Goal: Find specific page/section: Find specific page/section

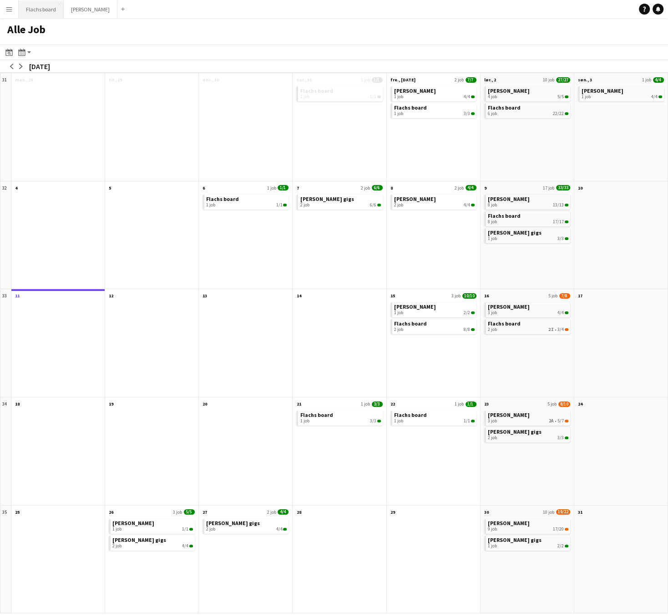
click at [39, 7] on button "Flachs board Luk" at bounding box center [41, 9] width 45 height 18
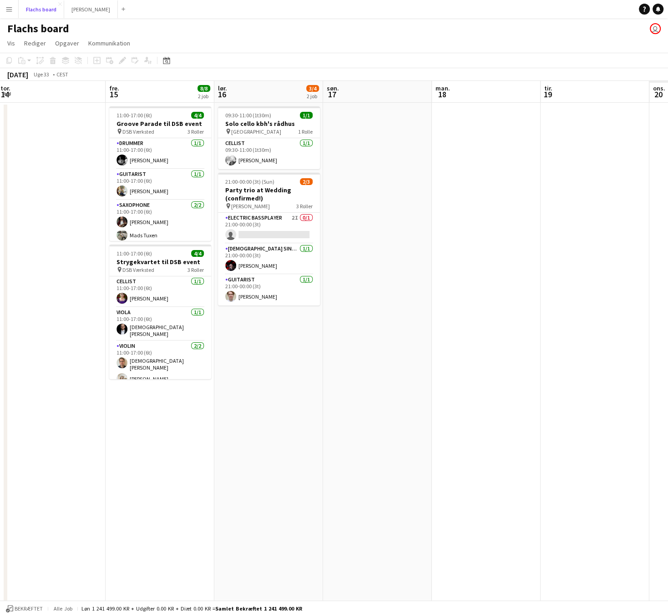
scroll to position [0, 303]
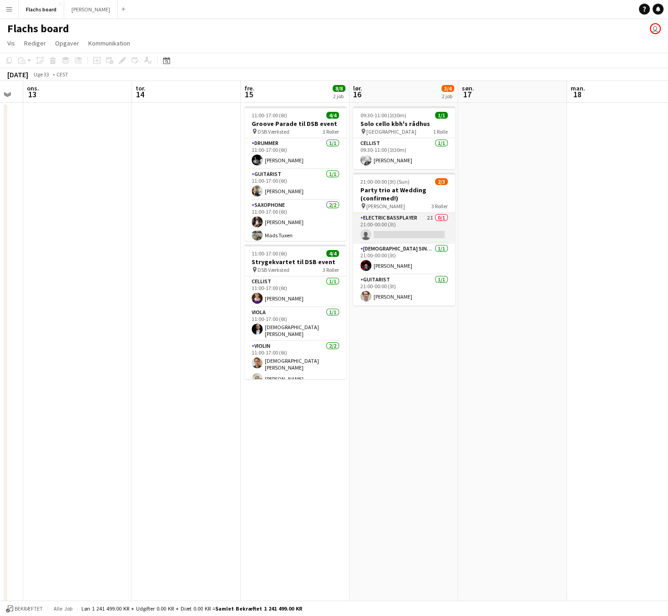
click at [398, 228] on app-card-role "Electric Bassplayer 2I 0/1 21:00-00:00 (3t) single-neutral-actions" at bounding box center [404, 228] width 102 height 31
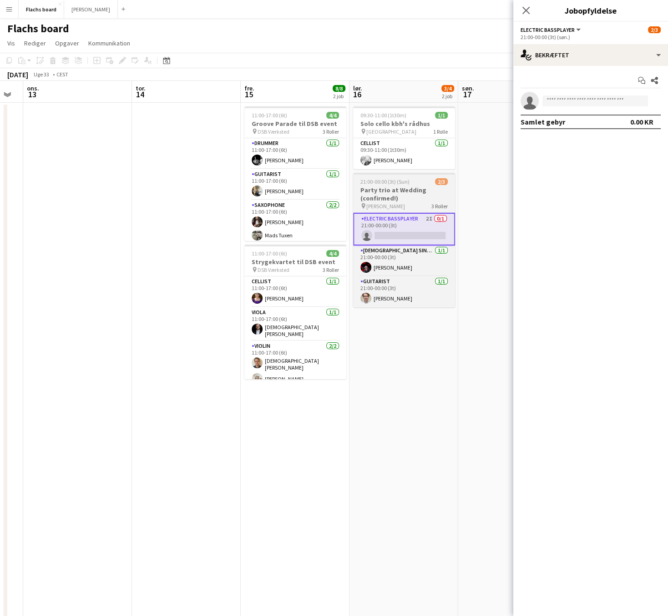
click at [408, 191] on h3 "Party trio at Wedding (confirmed!)" at bounding box center [404, 194] width 102 height 16
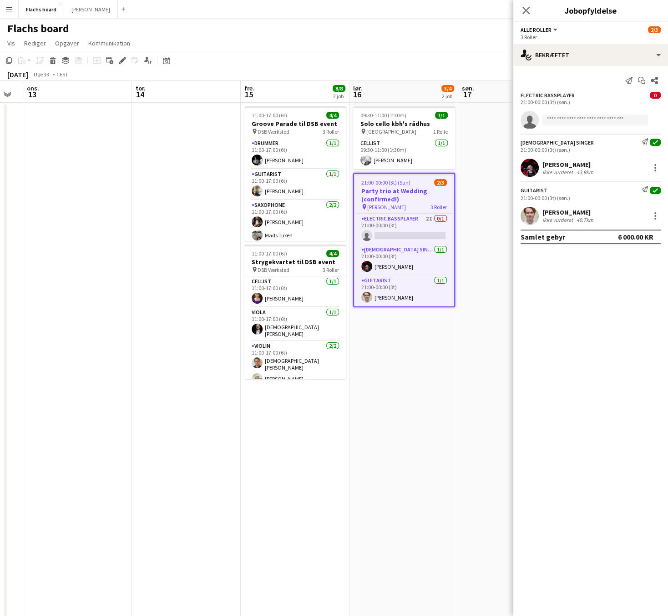
click at [509, 196] on app-date-cell at bounding box center [512, 552] width 109 height 899
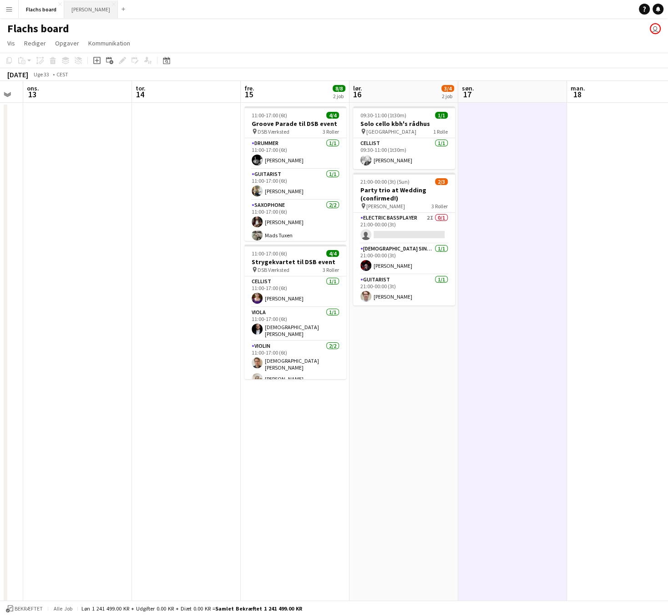
click at [74, 13] on button "Asger Gigs Luk" at bounding box center [91, 9] width 54 height 18
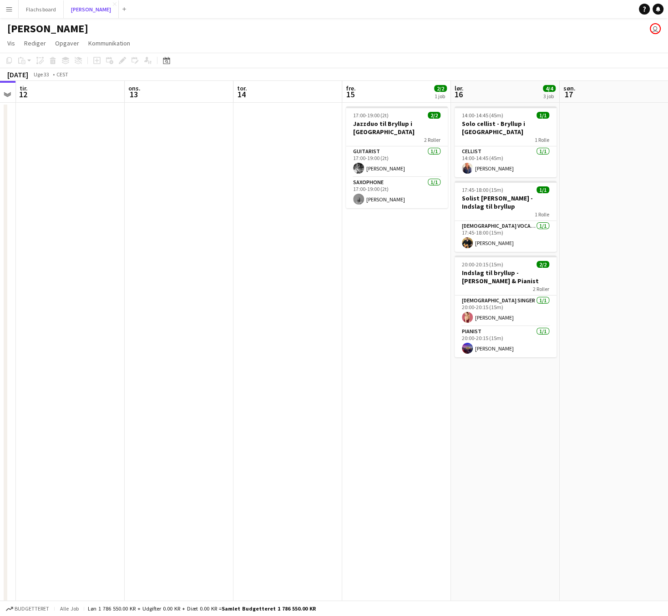
scroll to position [0, 239]
